Goal: Transaction & Acquisition: Purchase product/service

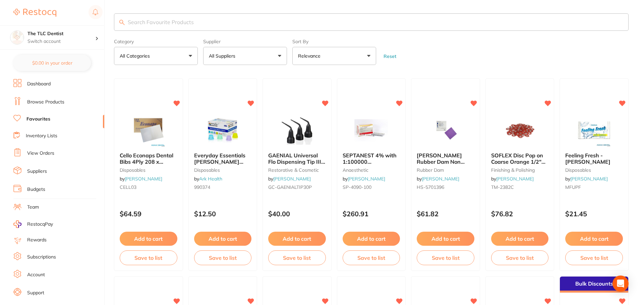
click at [305, 22] on input "search" at bounding box center [371, 21] width 514 height 17
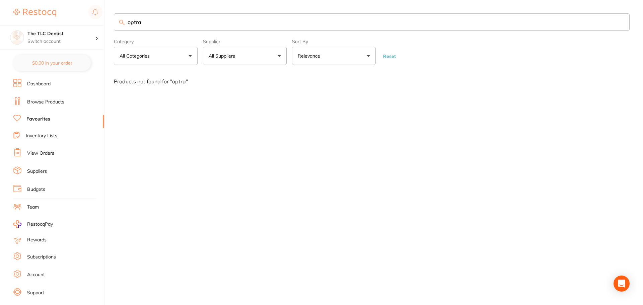
type input "optra"
click at [31, 103] on link "Browse Products" at bounding box center [45, 102] width 37 height 7
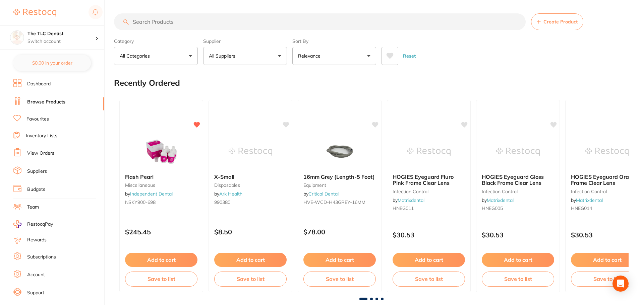
click at [378, 18] on input "search" at bounding box center [319, 21] width 411 height 17
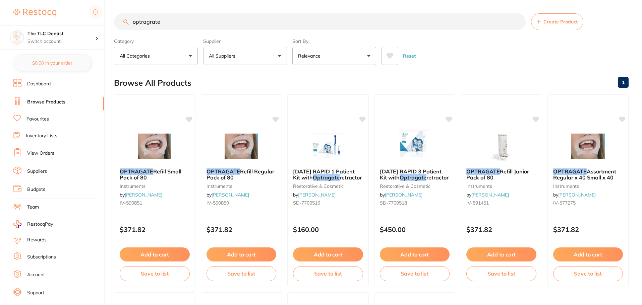
type input "optragrate"
click at [275, 47] on button "All Suppliers" at bounding box center [245, 56] width 84 height 18
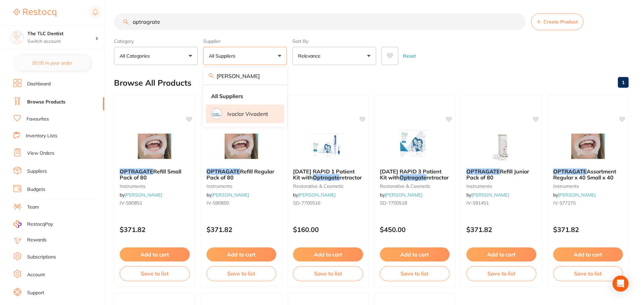
type input "[PERSON_NAME]"
click at [248, 110] on li "Ivoclar Vivadent" at bounding box center [245, 114] width 78 height 19
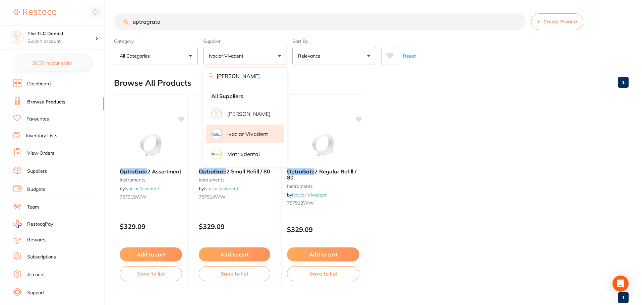
click at [265, 133] on p "Ivoclar Vivadent" at bounding box center [247, 134] width 41 height 6
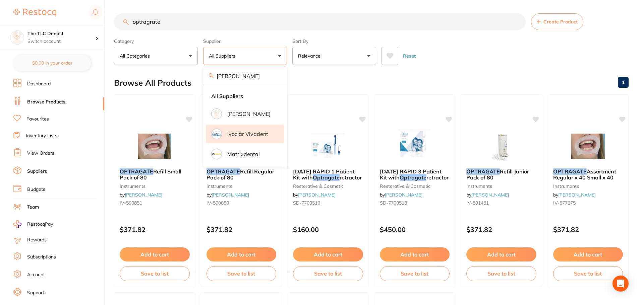
click at [258, 140] on li "Ivoclar Vivadent" at bounding box center [245, 134] width 78 height 19
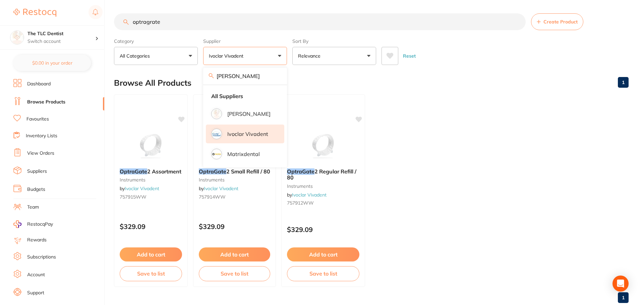
click at [482, 110] on ul "OptraGate 2 Assortment instruments by Ivoclar Vivadent 757915WW $329.09 Add to …" at bounding box center [371, 190] width 514 height 193
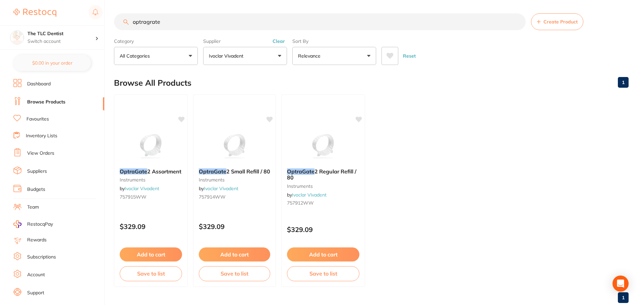
click at [263, 58] on button "Ivoclar Vivadent" at bounding box center [245, 56] width 84 height 18
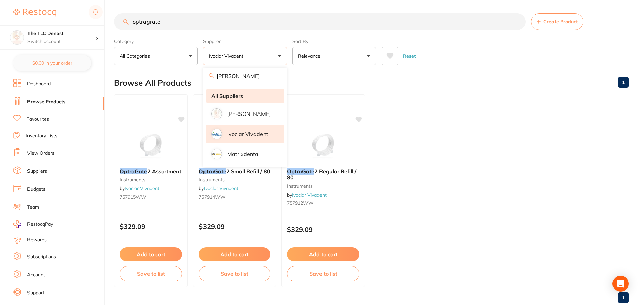
click at [255, 94] on li "All Suppliers" at bounding box center [245, 96] width 78 height 14
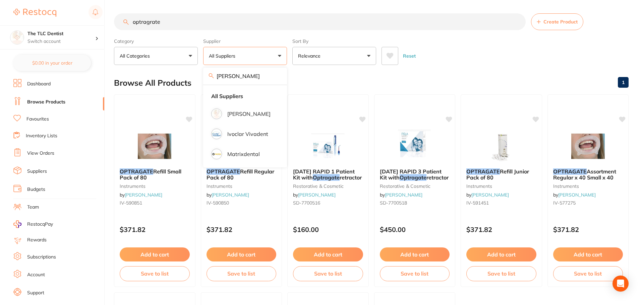
click at [360, 77] on div "Browse All Products 1" at bounding box center [371, 83] width 514 height 22
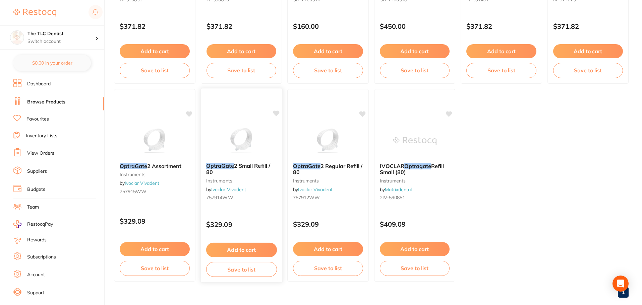
scroll to position [215, 0]
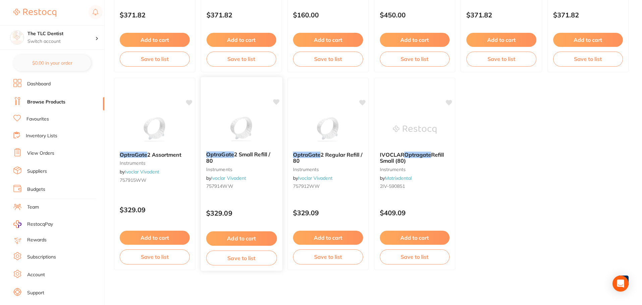
click at [242, 234] on button "Add to cart" at bounding box center [241, 239] width 71 height 14
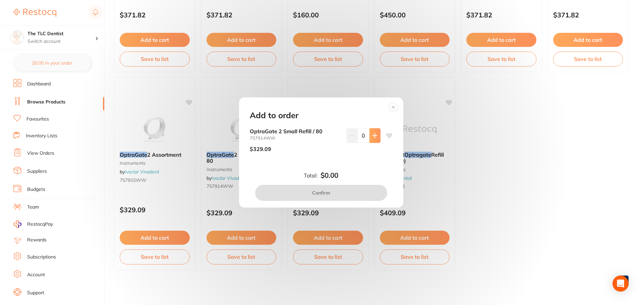
click at [373, 134] on icon at bounding box center [374, 135] width 4 height 4
type input "1"
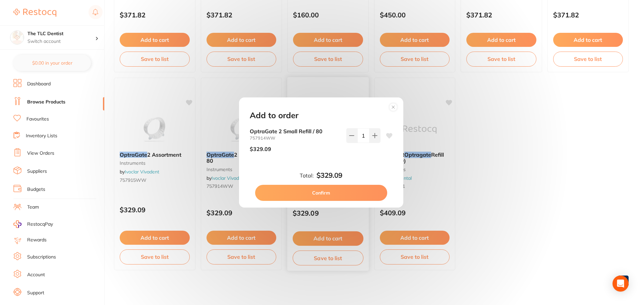
click at [325, 191] on button "Confirm" at bounding box center [321, 193] width 132 height 16
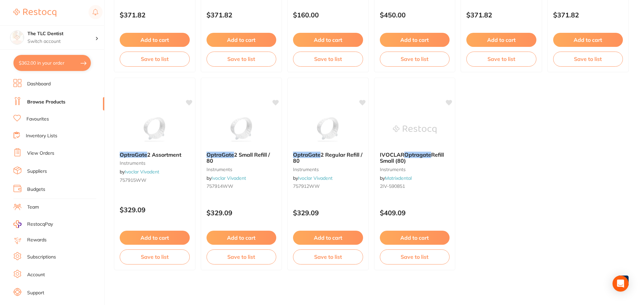
click at [57, 62] on button "$362.00 in your order" at bounding box center [51, 63] width 77 height 16
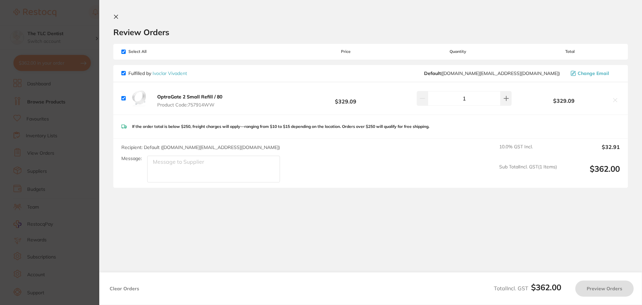
checkbox input "true"
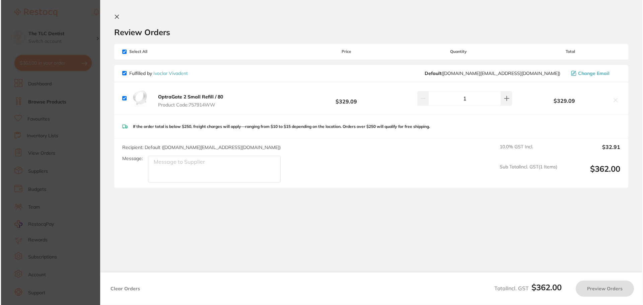
scroll to position [0, 0]
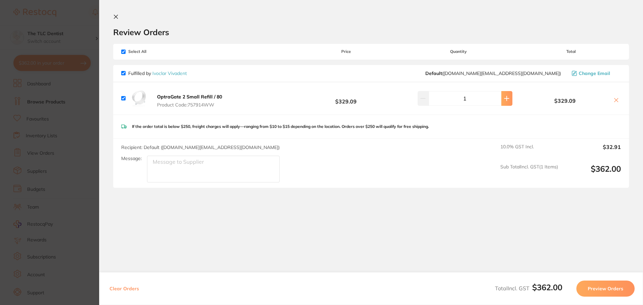
click at [504, 94] on button at bounding box center [507, 98] width 11 height 15
type input "2"
click at [591, 287] on button "Preview Orders" at bounding box center [606, 289] width 58 height 16
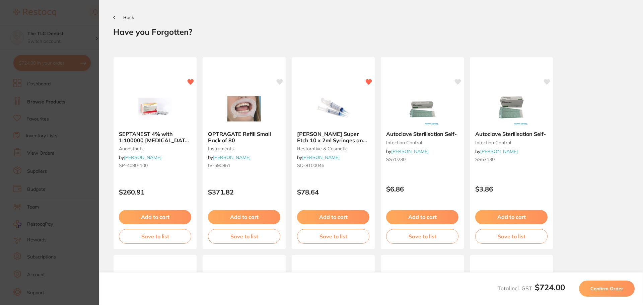
click at [605, 291] on span "Confirm Order" at bounding box center [607, 289] width 33 height 6
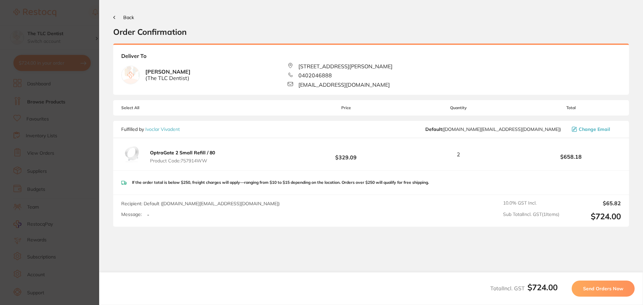
click at [603, 287] on span "Send Orders Now" at bounding box center [603, 289] width 40 height 6
